Goal: Task Accomplishment & Management: Use online tool/utility

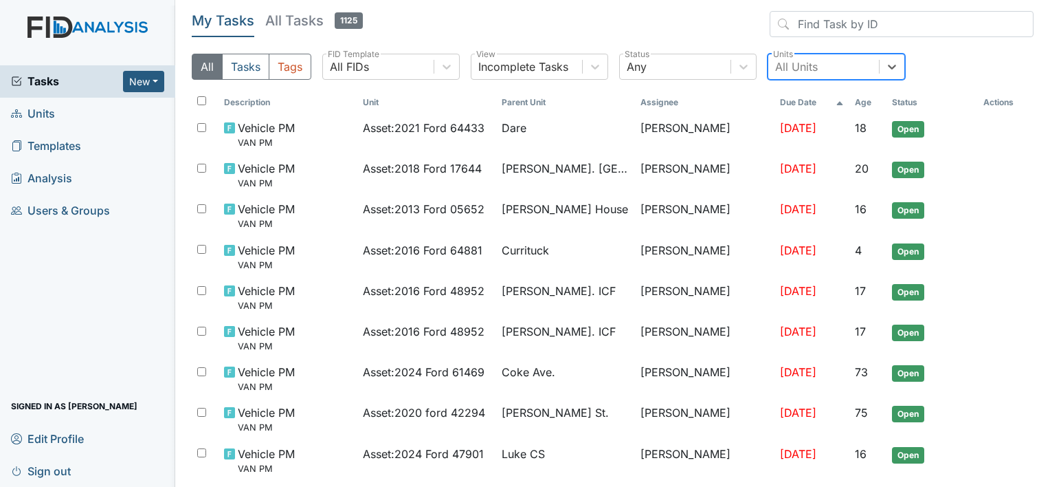
click at [812, 66] on div "All Units" at bounding box center [796, 66] width 43 height 16
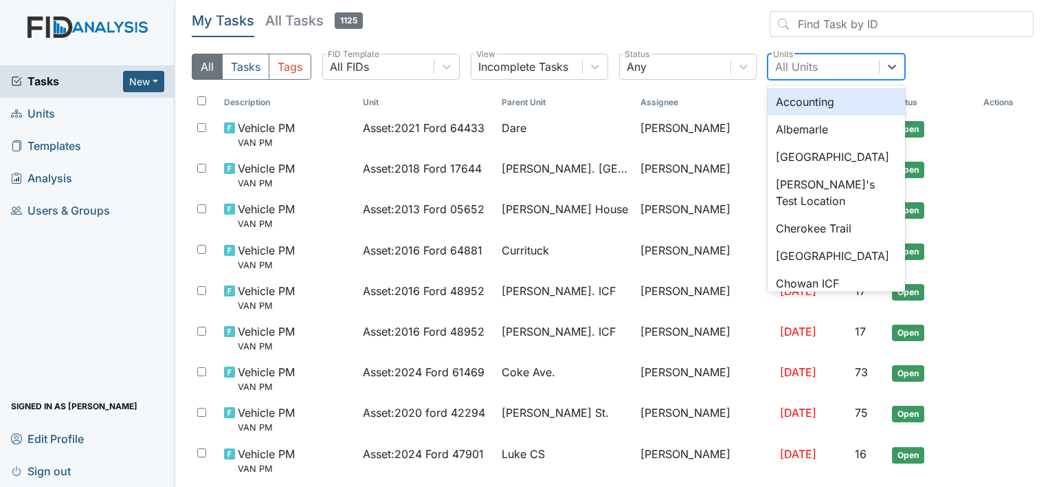
click at [794, 68] on div "All Units" at bounding box center [796, 66] width 43 height 16
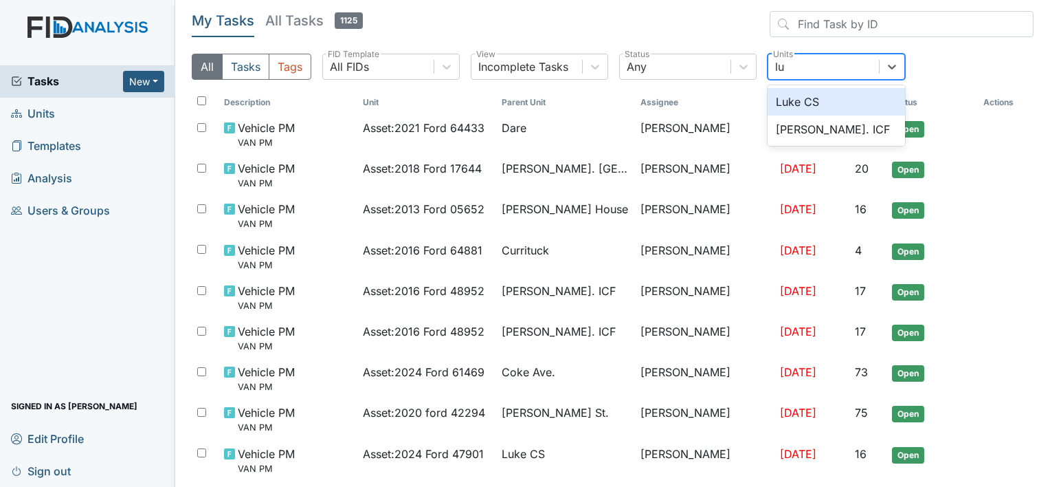
type input "luk"
click at [797, 128] on div "[PERSON_NAME]. ICF" at bounding box center [836, 128] width 137 height 27
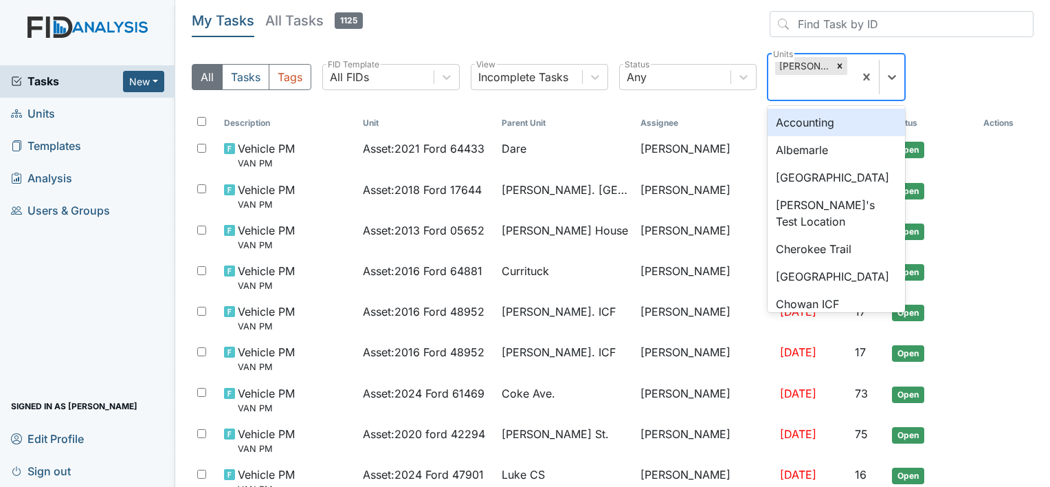
click at [805, 64] on div "Luke St. ICF" at bounding box center [803, 66] width 57 height 18
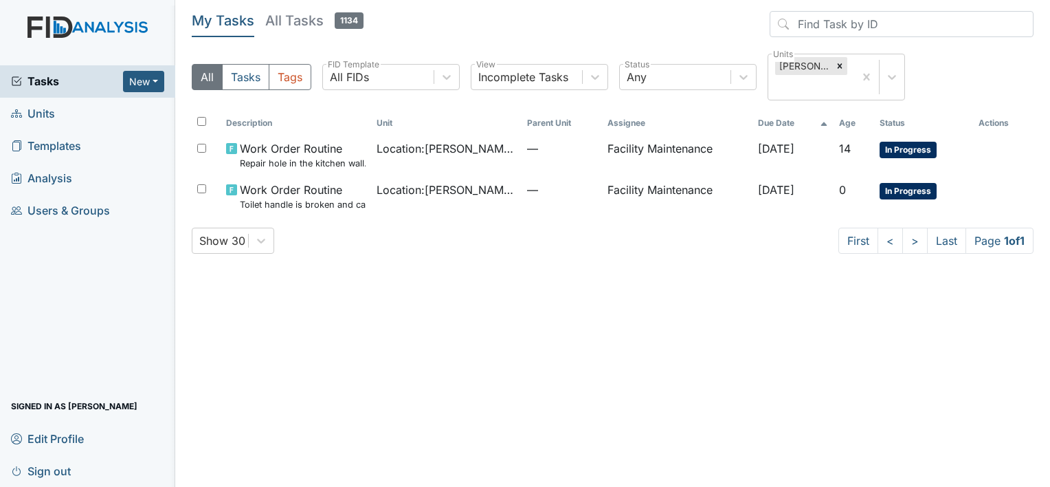
click at [660, 217] on div "Description Unit Parent Unit Assignee Due Date Age Status Actions Work Order Ro…" at bounding box center [613, 168] width 842 height 115
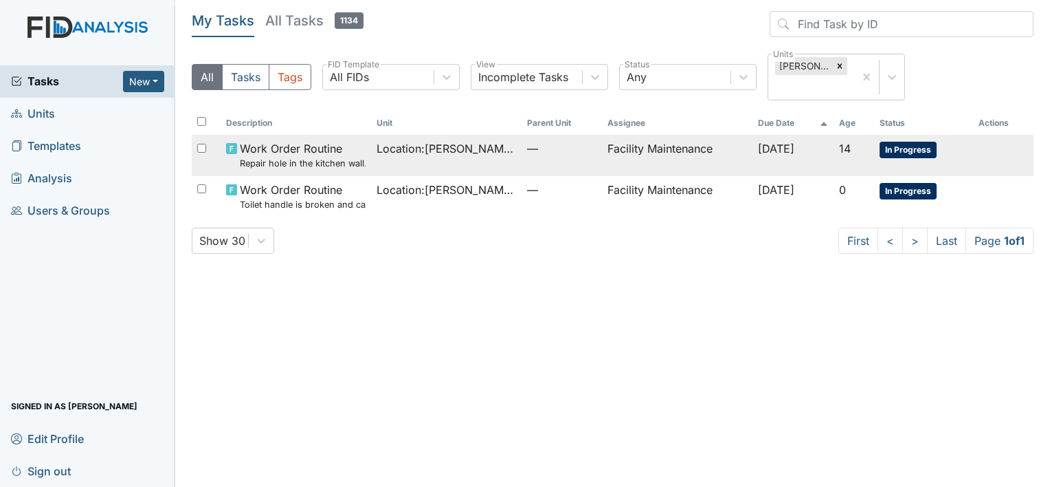
click at [313, 143] on span "Work Order Routine Repair hole in the kitchen wall." at bounding box center [303, 155] width 126 height 30
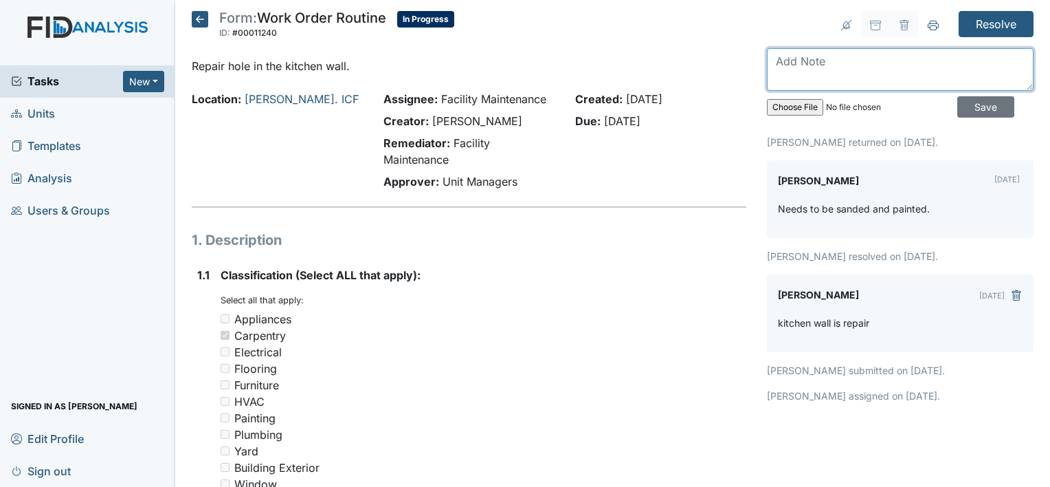
click at [787, 52] on textarea at bounding box center [900, 69] width 267 height 43
type textarea "finishing wall on painting and sanding -"
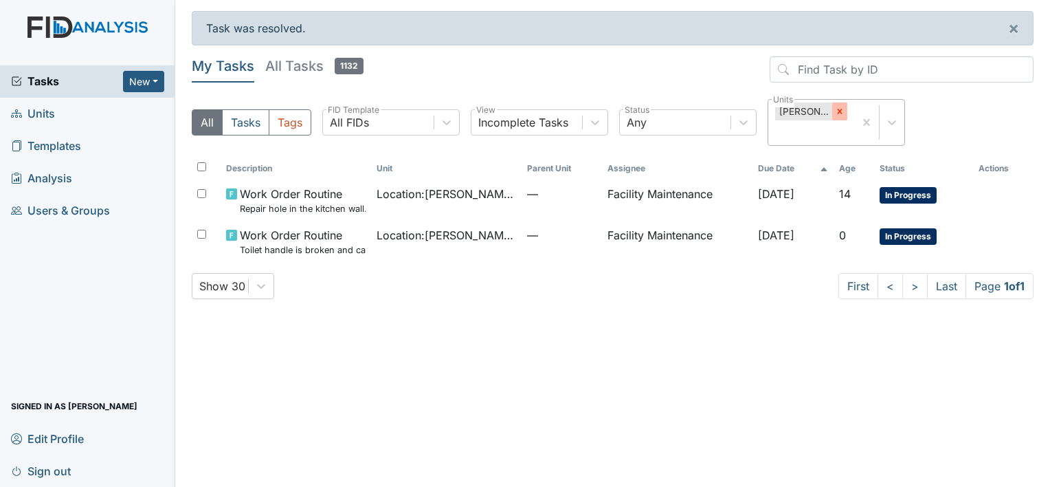
click at [838, 110] on icon at bounding box center [839, 111] width 5 height 5
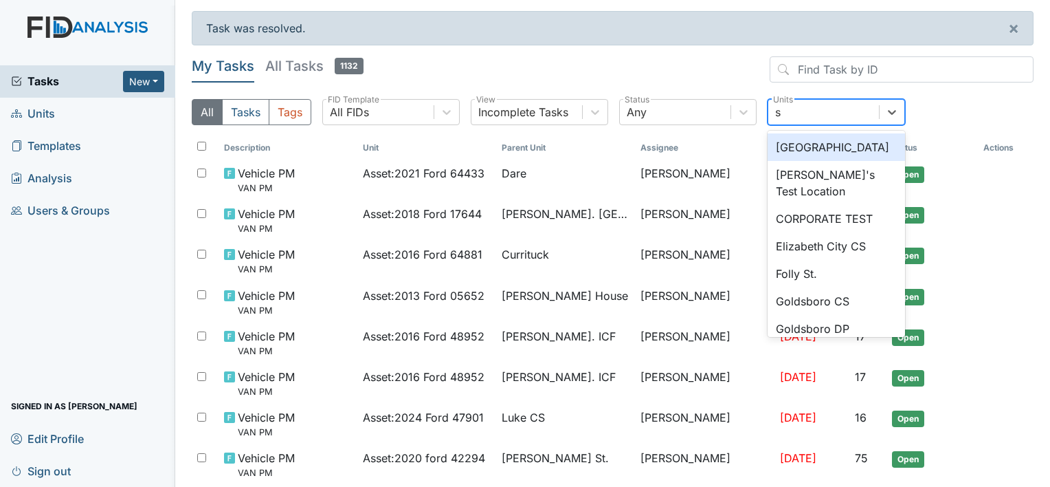
type input "sc"
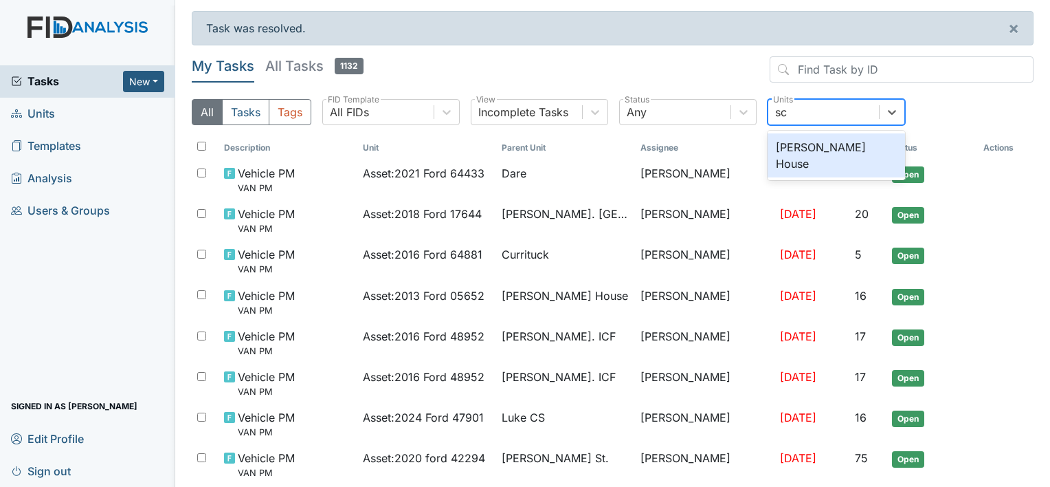
click at [803, 145] on div "[PERSON_NAME] House" at bounding box center [836, 155] width 137 height 44
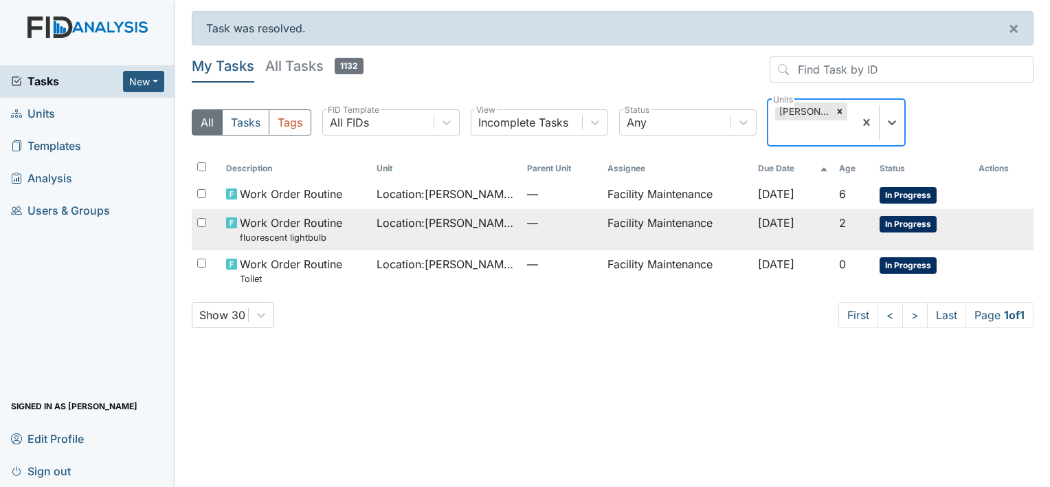
click at [613, 219] on td "Facility Maintenance" at bounding box center [677, 229] width 150 height 41
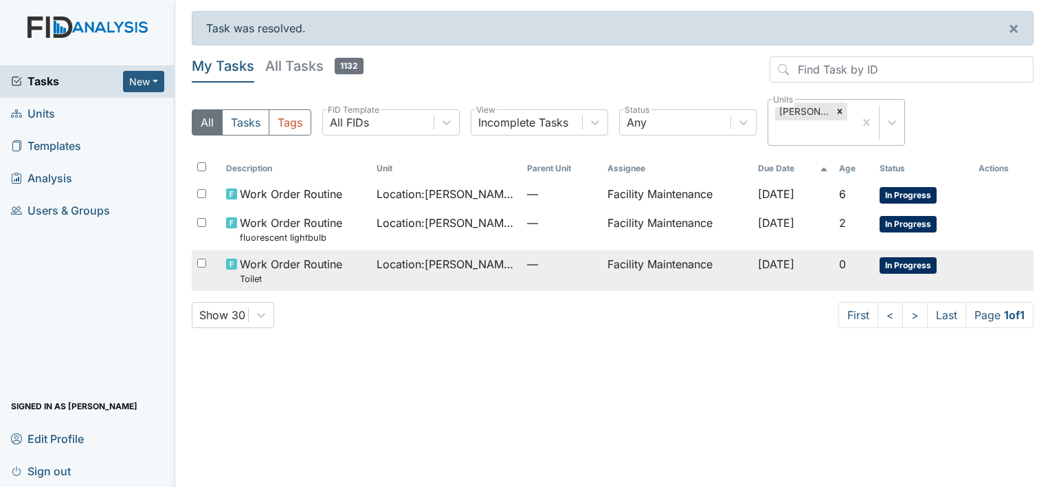
click at [407, 265] on span "Location : Scott House" at bounding box center [446, 264] width 139 height 16
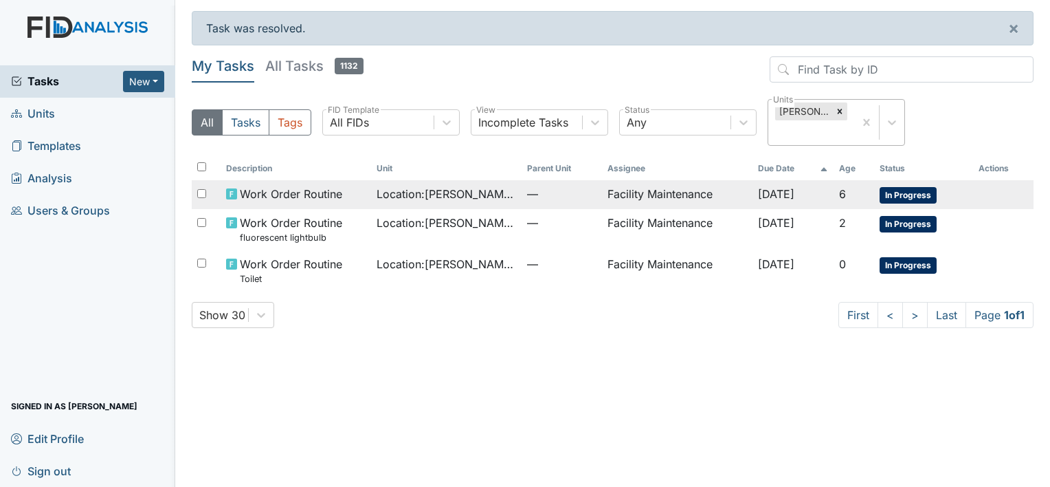
click at [403, 187] on span "Location : Scott House" at bounding box center [446, 194] width 139 height 16
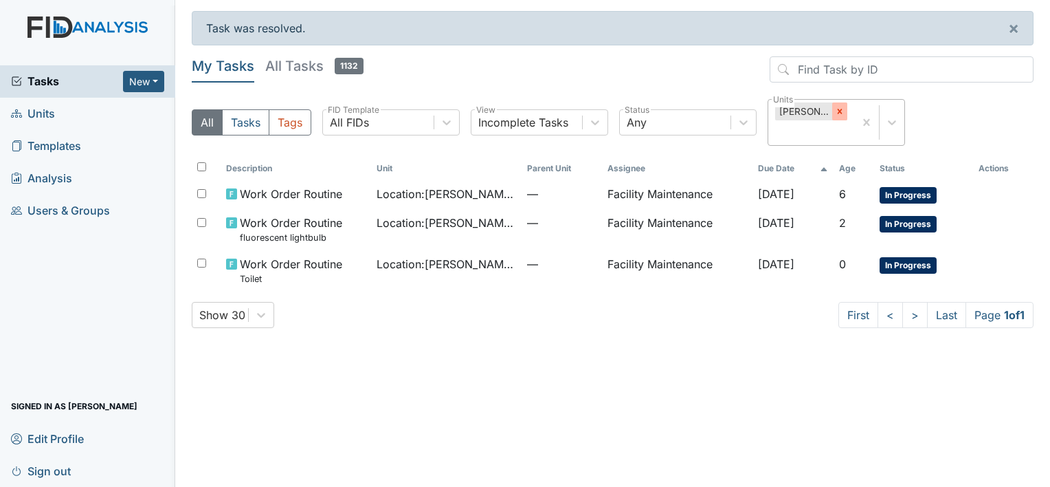
click at [835, 109] on icon at bounding box center [840, 112] width 10 height 10
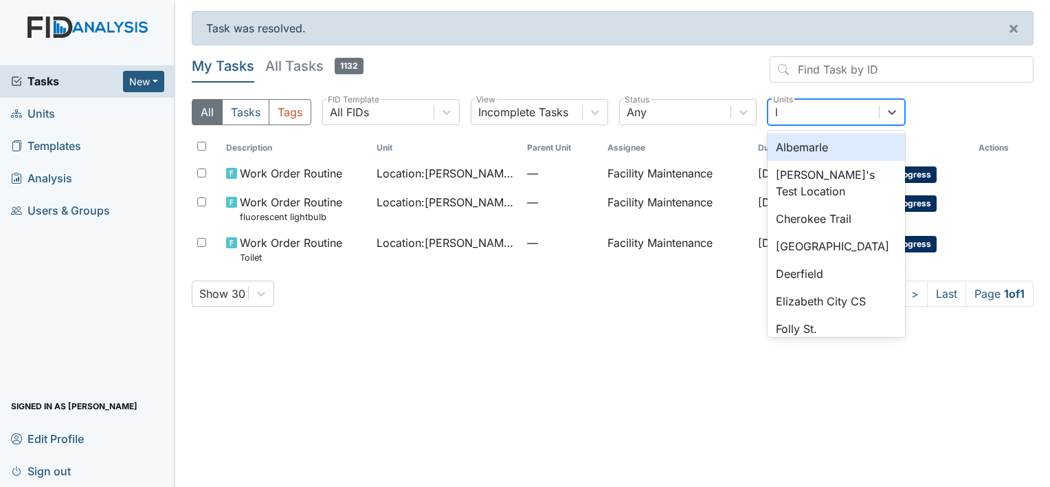
type input "lu"
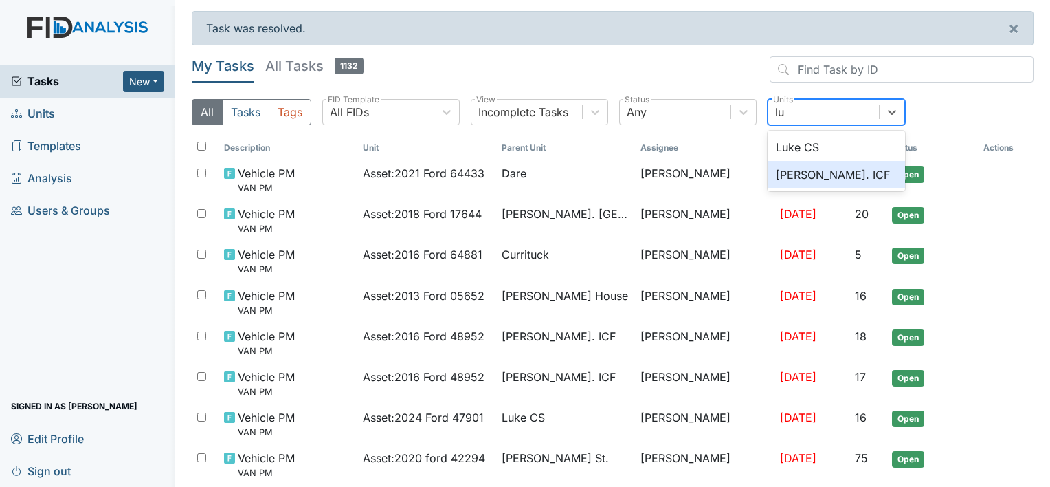
click at [794, 177] on div "Luke St. ICF" at bounding box center [836, 174] width 137 height 27
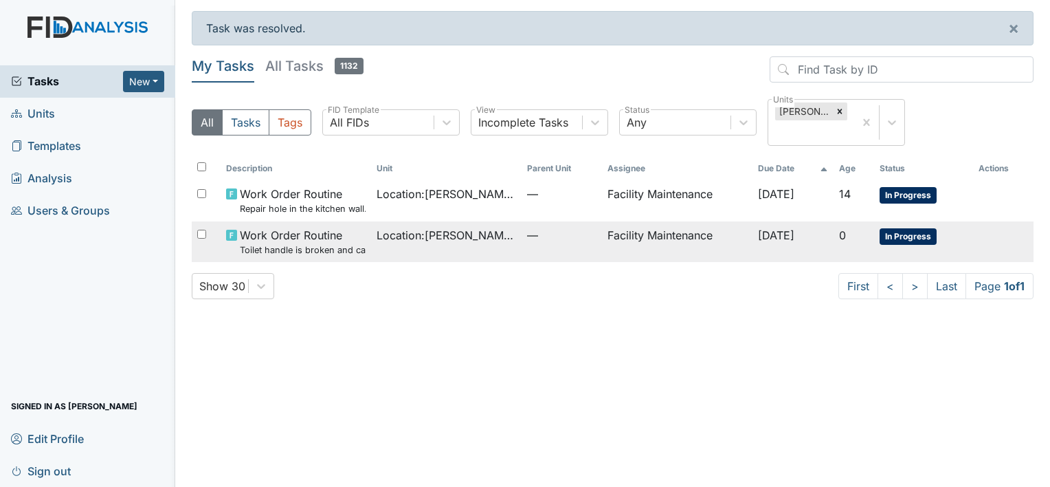
click at [328, 234] on span "Work Order Routine Toilet handle is broken and can't flush." at bounding box center [303, 242] width 126 height 30
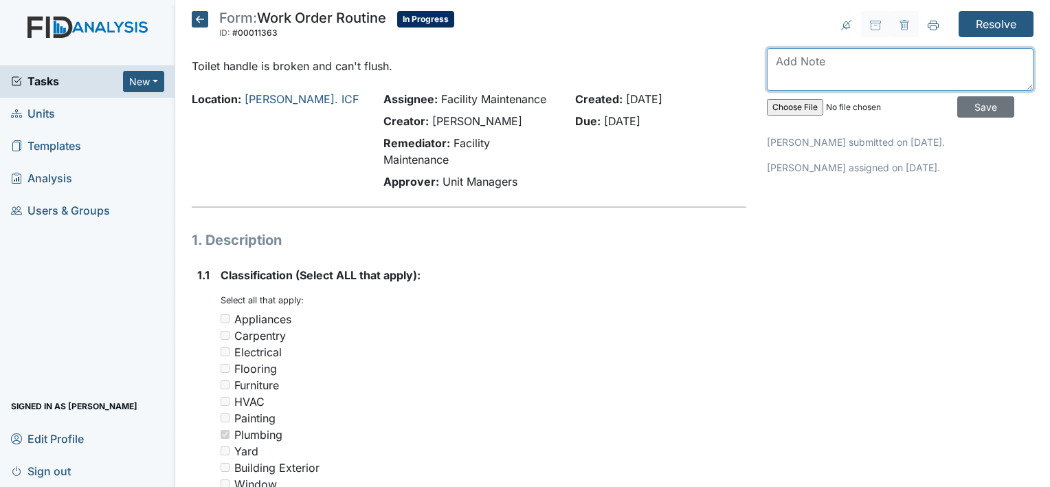
click at [770, 54] on textarea at bounding box center [900, 69] width 267 height 43
type textarea "tiolet handle is replaces and flushing"
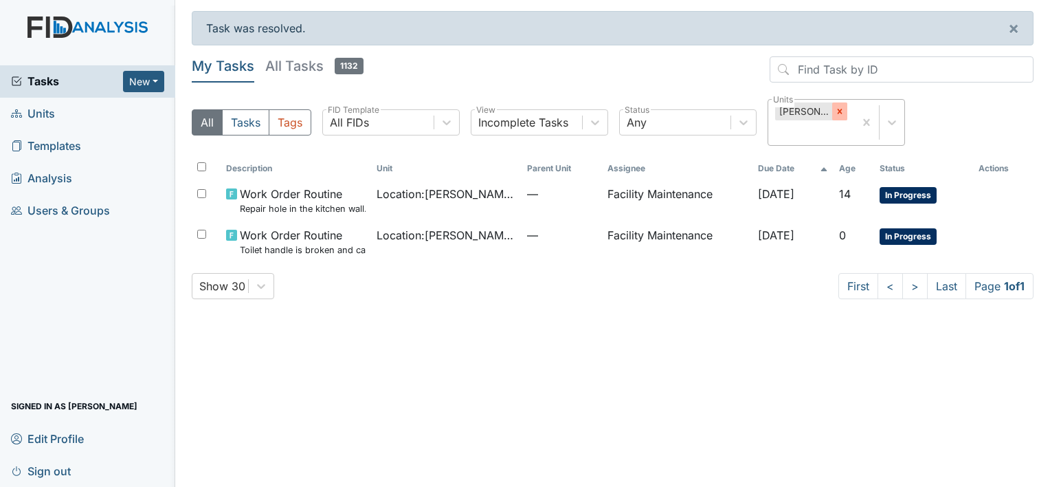
click at [839, 109] on icon at bounding box center [840, 112] width 10 height 10
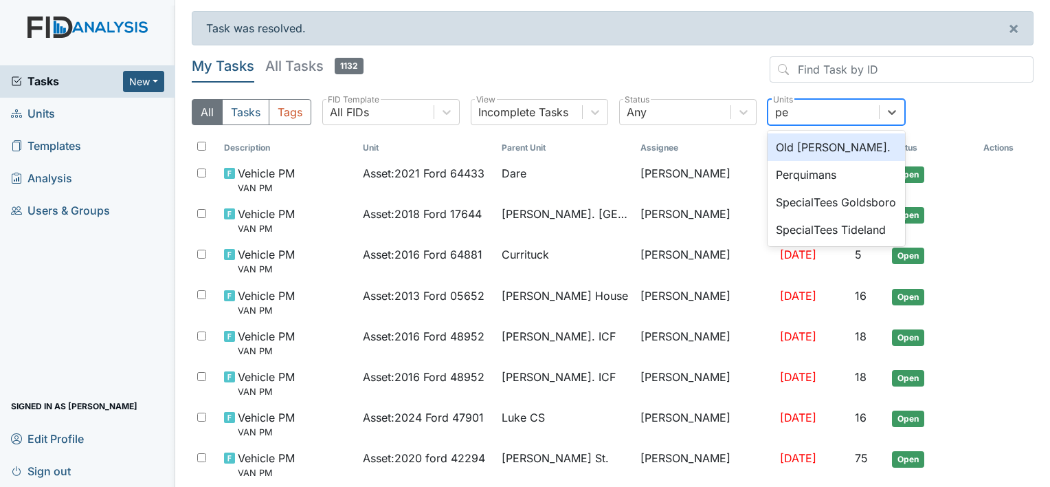
type input "per"
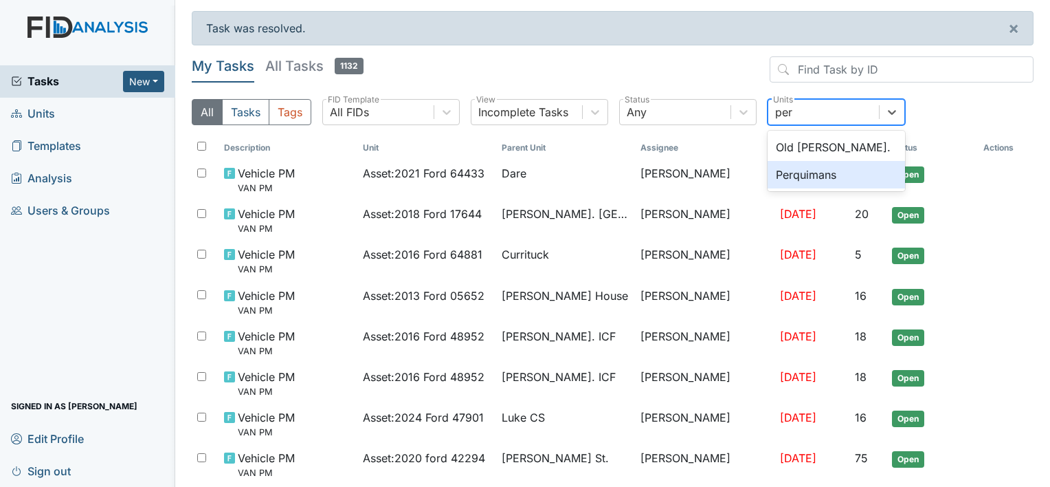
click at [817, 173] on div "Perquimans" at bounding box center [836, 174] width 137 height 27
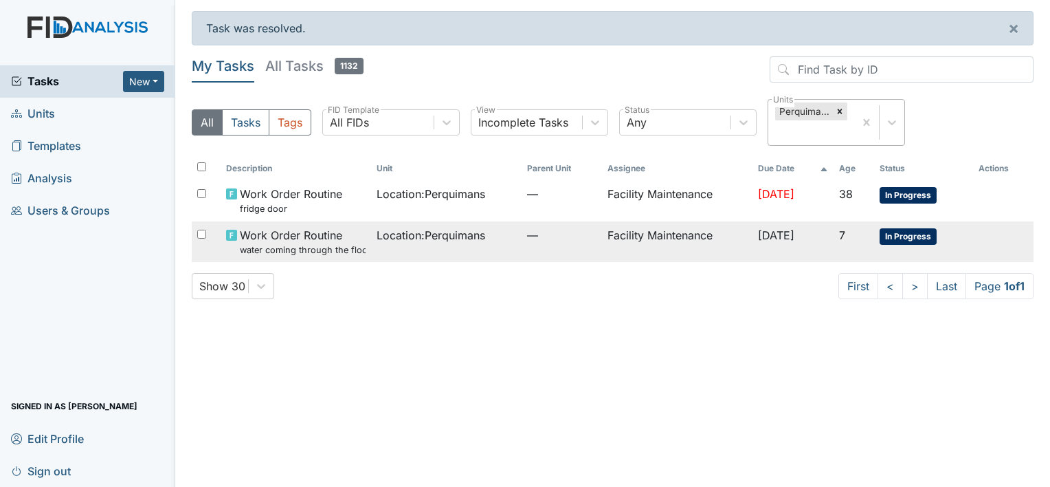
click at [449, 232] on span "Location : Perquimans" at bounding box center [431, 235] width 109 height 16
